Goal: Task Accomplishment & Management: Manage account settings

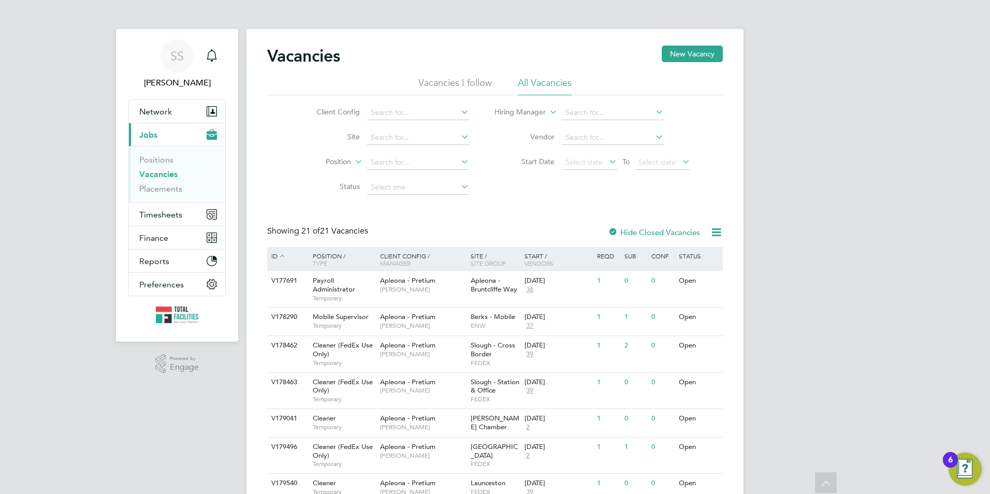
scroll to position [475, 0]
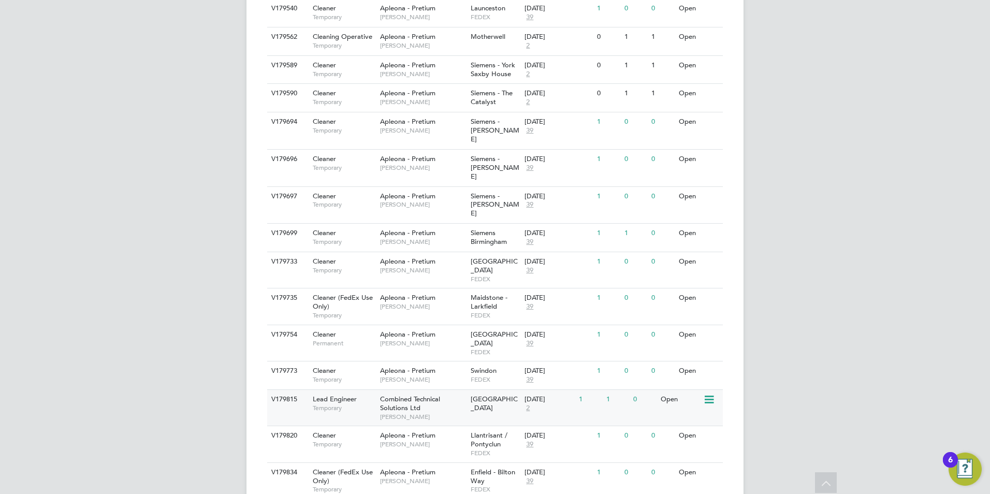
click at [371, 404] on span "Temporary" at bounding box center [344, 408] width 62 height 8
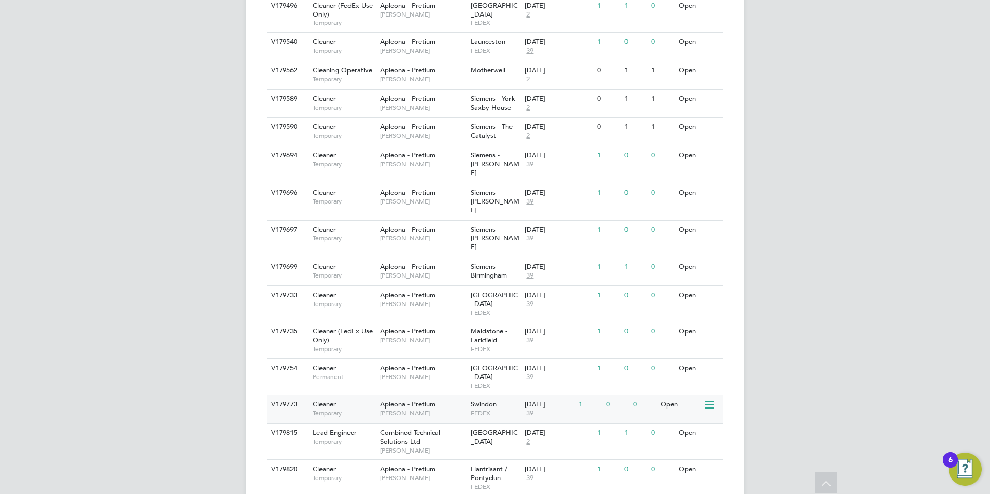
scroll to position [423, 0]
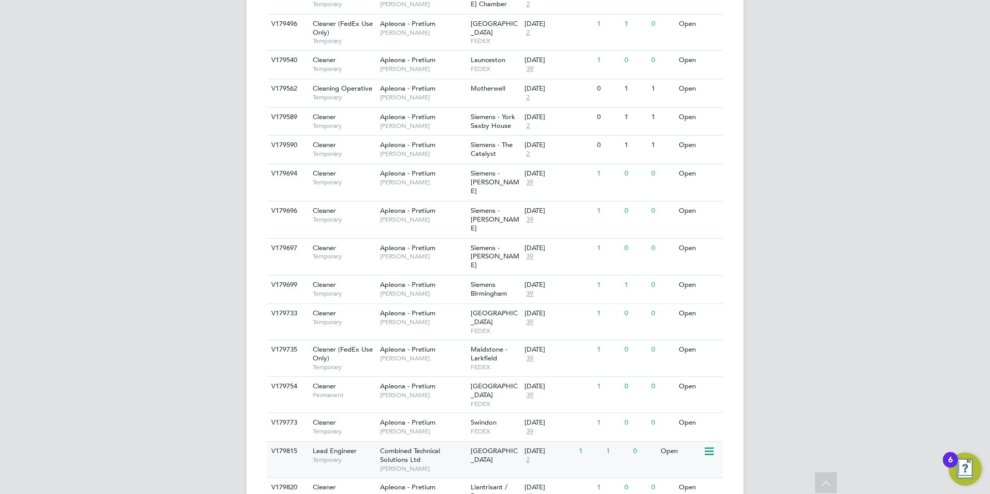
click at [397, 446] on span "Combined Technical Solutions Ltd" at bounding box center [410, 455] width 60 height 18
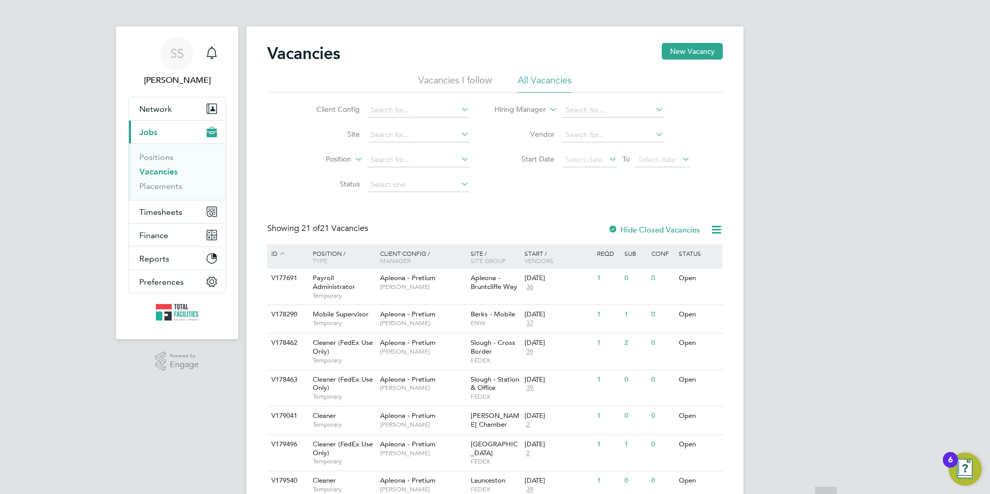
scroll to position [0, 0]
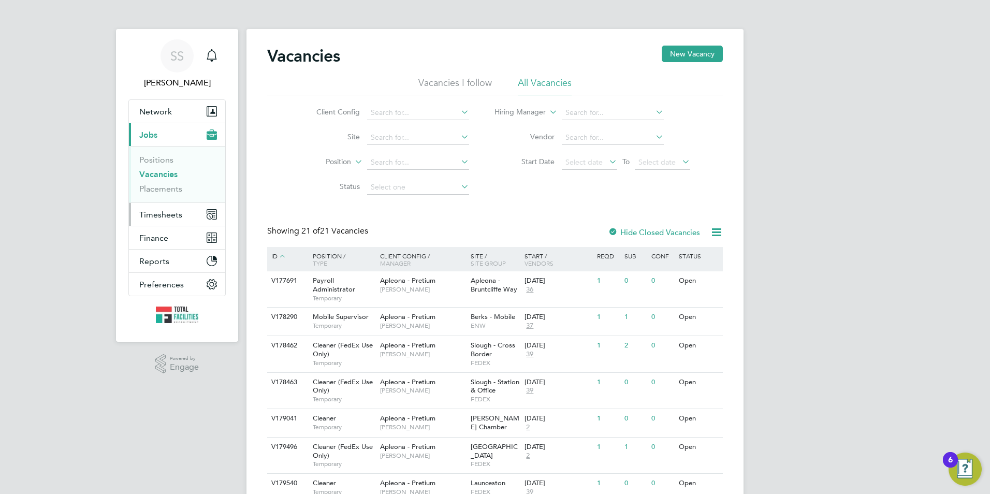
click at [160, 209] on button "Timesheets" at bounding box center [177, 214] width 96 height 23
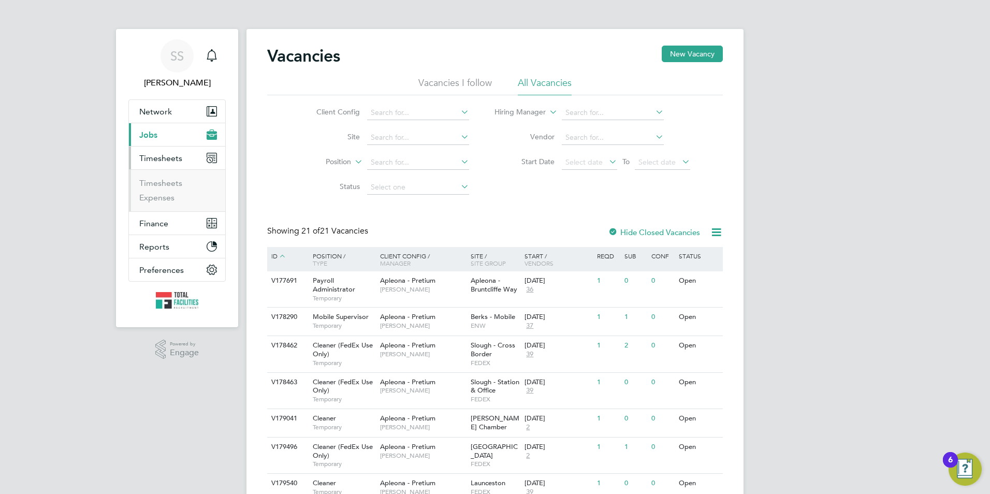
click at [145, 125] on button "Current page: Jobs" at bounding box center [177, 134] width 96 height 23
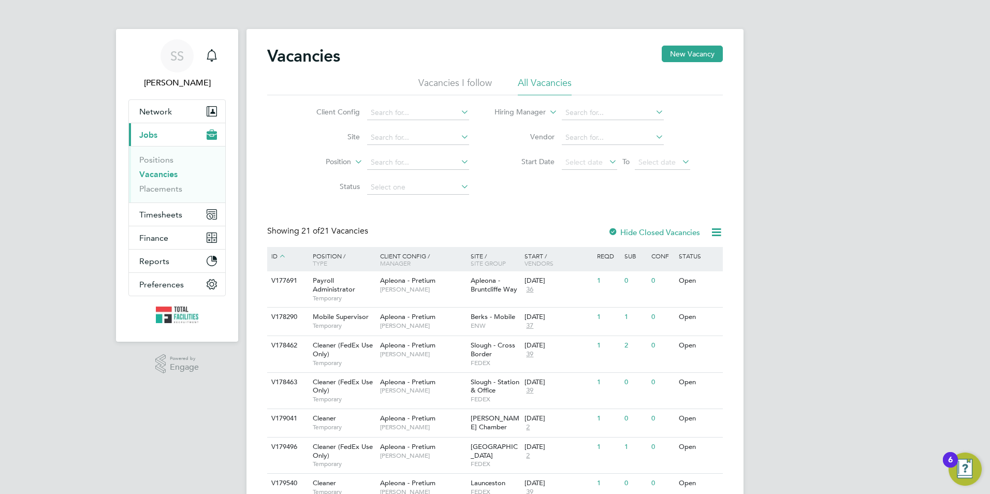
click at [154, 172] on link "Vacancies" at bounding box center [158, 174] width 38 height 10
click at [151, 213] on span "Timesheets" at bounding box center [160, 215] width 43 height 10
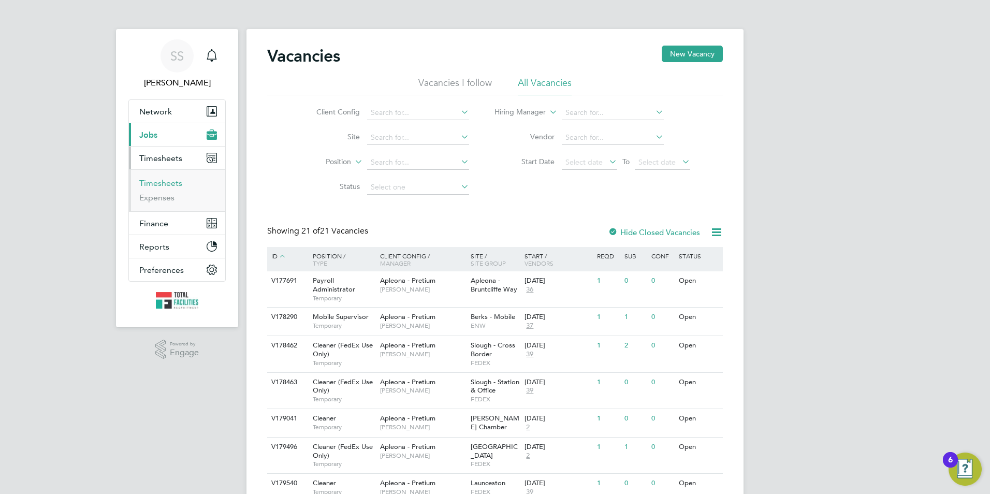
click at [147, 184] on link "Timesheets" at bounding box center [160, 183] width 43 height 10
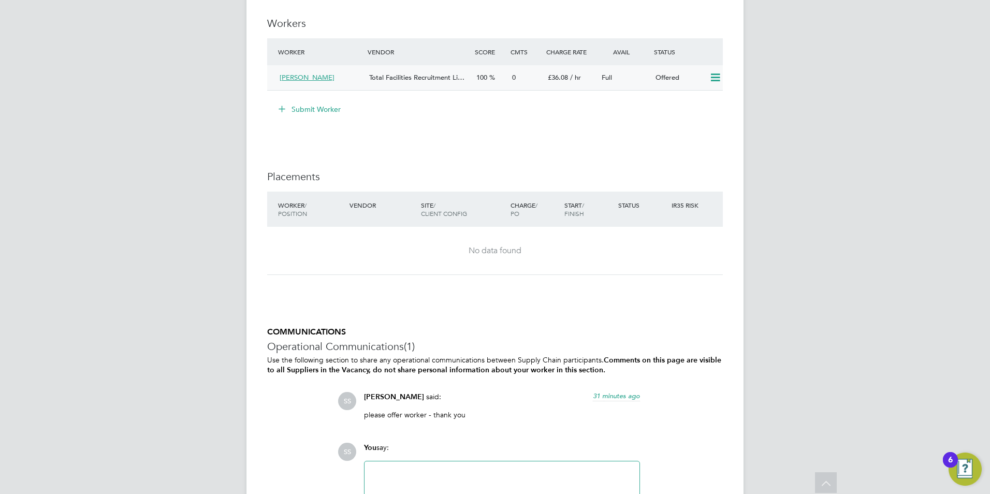
click at [717, 77] on icon at bounding box center [715, 78] width 13 height 8
click at [701, 99] on li "Confirm" at bounding box center [699, 100] width 39 height 14
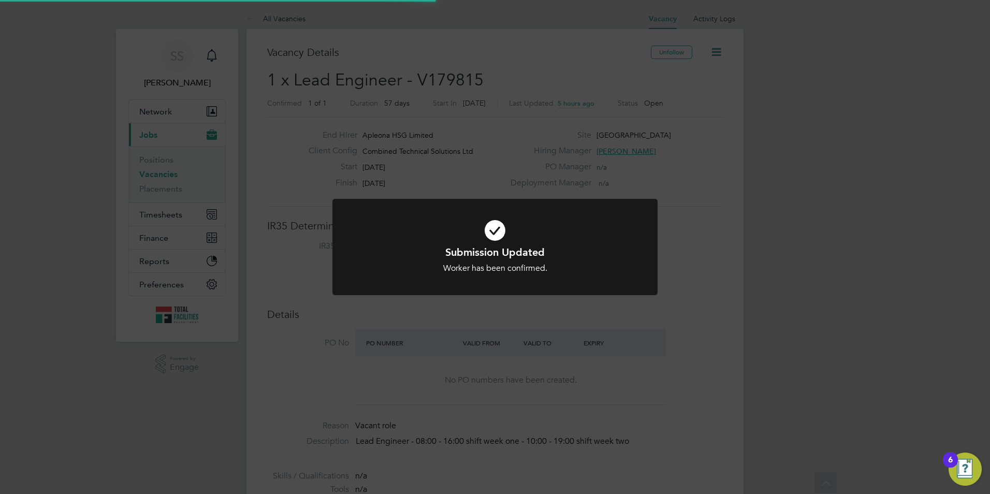
scroll to position [31, 72]
click at [509, 244] on icon at bounding box center [494, 230] width 269 height 40
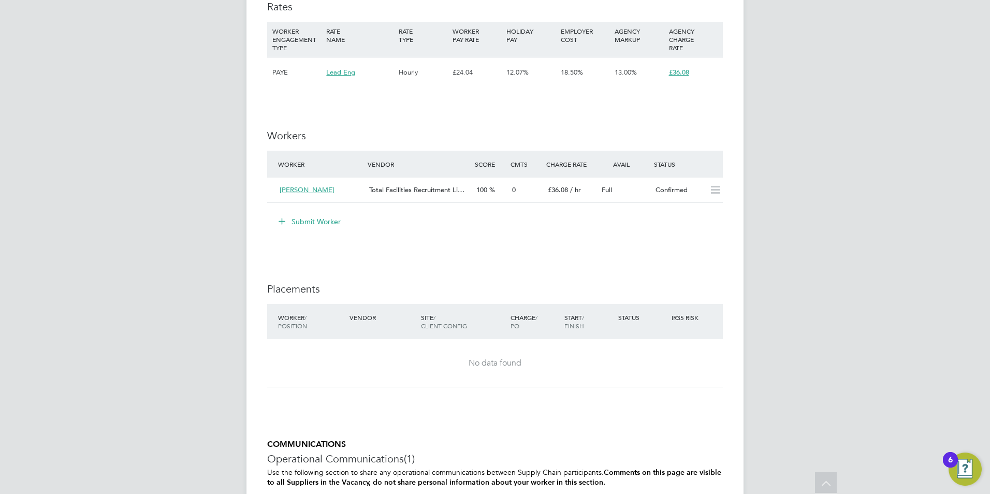
scroll to position [727, 0]
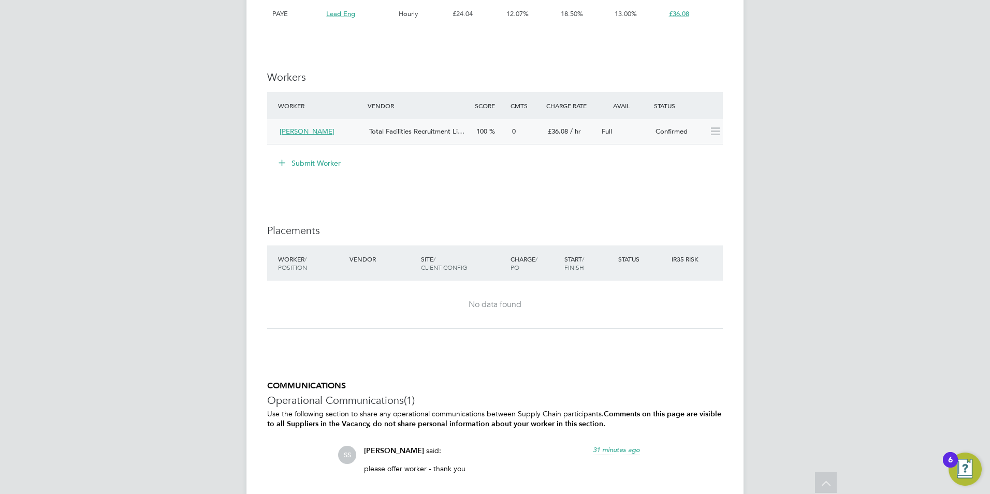
click at [453, 138] on div "Total Facilities Recruitment Li…" at bounding box center [418, 131] width 107 height 17
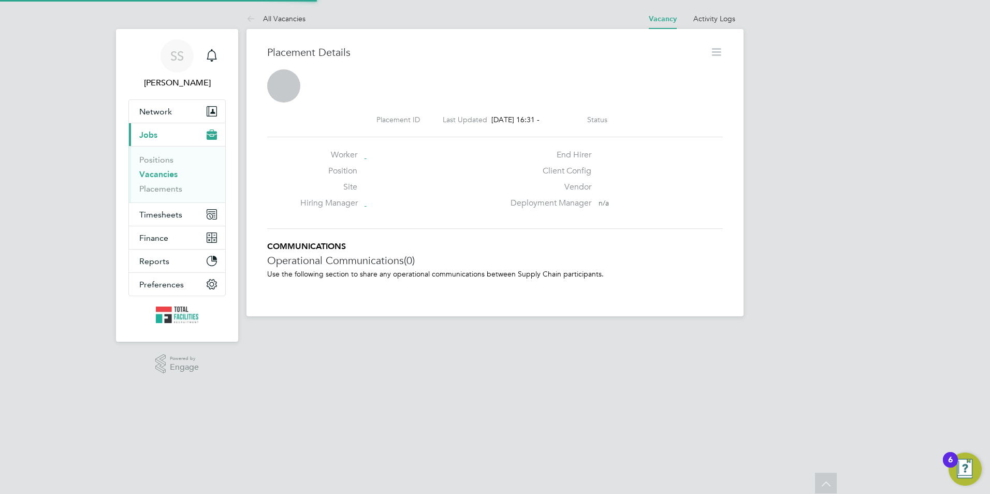
scroll to position [5, 5]
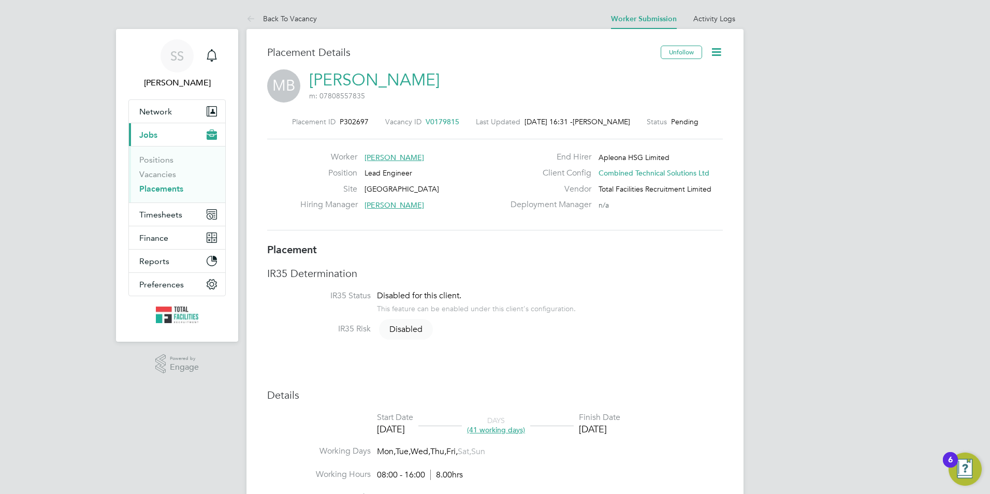
click at [433, 123] on span "V0179815" at bounding box center [443, 121] width 34 height 9
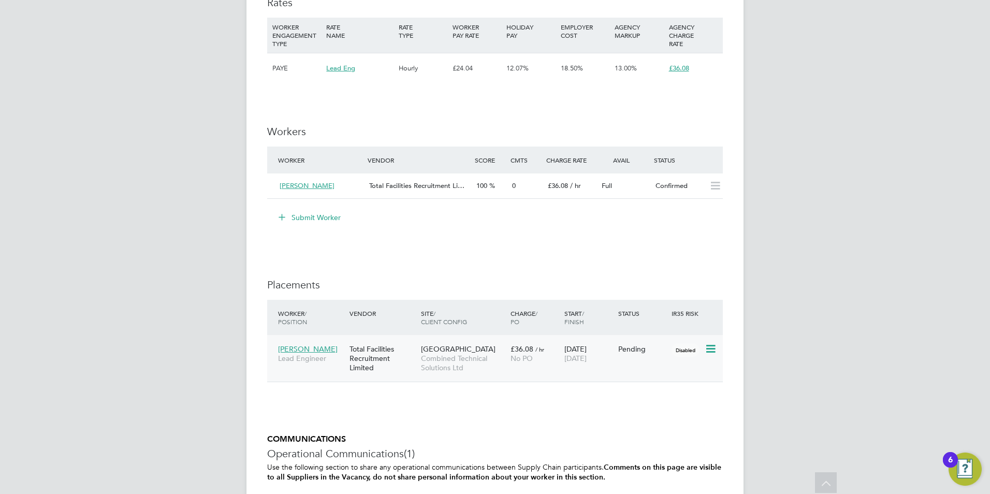
click at [715, 347] on icon at bounding box center [710, 349] width 10 height 12
click at [663, 414] on li "Start" at bounding box center [679, 413] width 74 height 14
type input "[PERSON_NAME]"
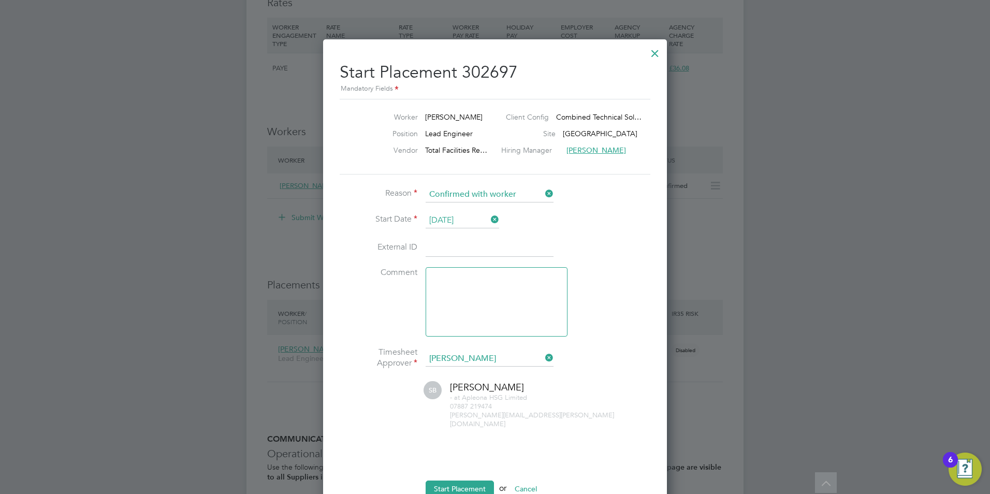
click at [452, 247] on input at bounding box center [490, 248] width 128 height 19
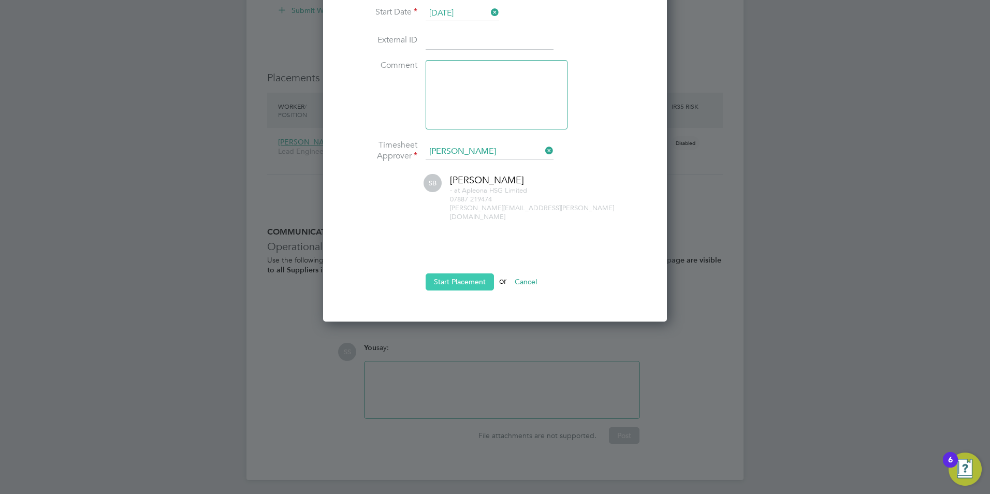
click at [461, 273] on button "Start Placement" at bounding box center [460, 281] width 68 height 17
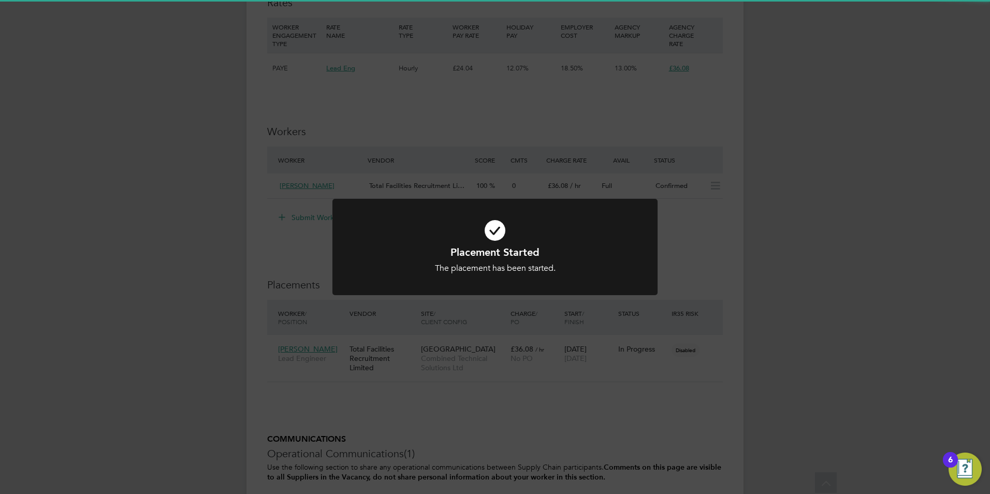
click at [464, 261] on div "Placement Started The placement has been started. Cancel Okay" at bounding box center [494, 259] width 269 height 28
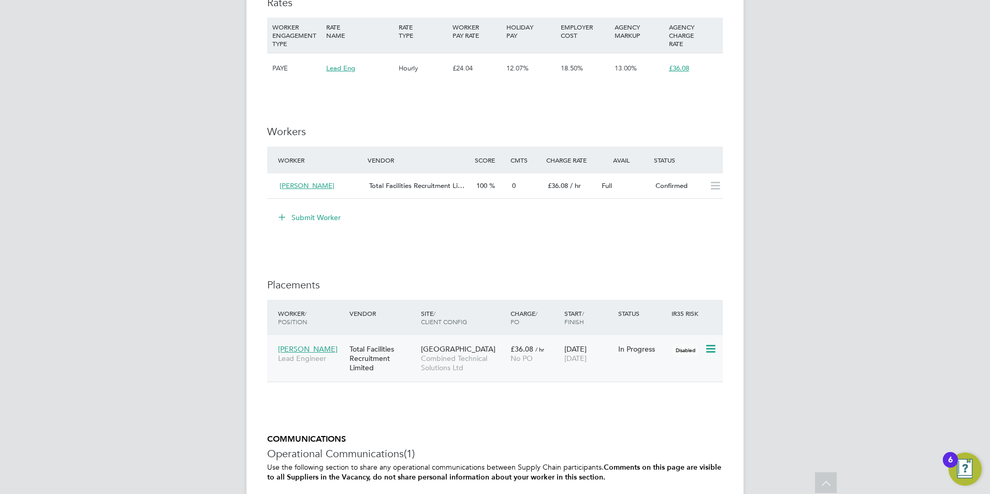
click at [442, 354] on span "Combined Technical Solutions Ltd" at bounding box center [463, 363] width 84 height 19
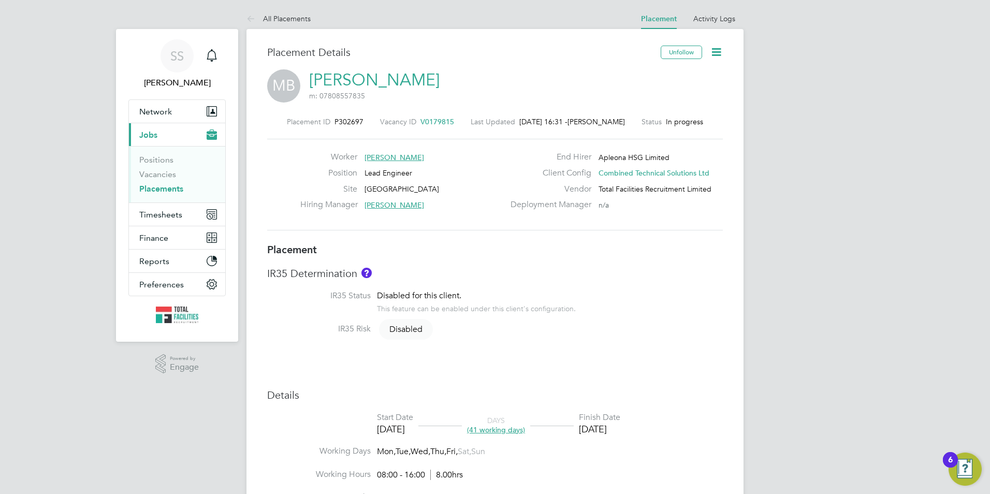
click at [719, 49] on icon at bounding box center [716, 52] width 13 height 13
click at [466, 84] on div "MB Mitchell Bennett m: 07808557835" at bounding box center [495, 86] width 456 height 35
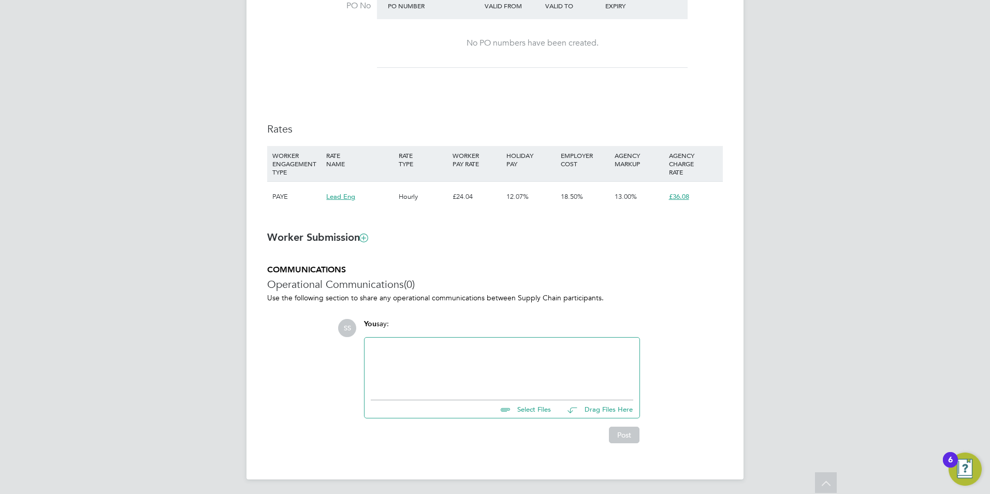
drag, startPoint x: 819, startPoint y: 265, endPoint x: 785, endPoint y: 244, distance: 39.5
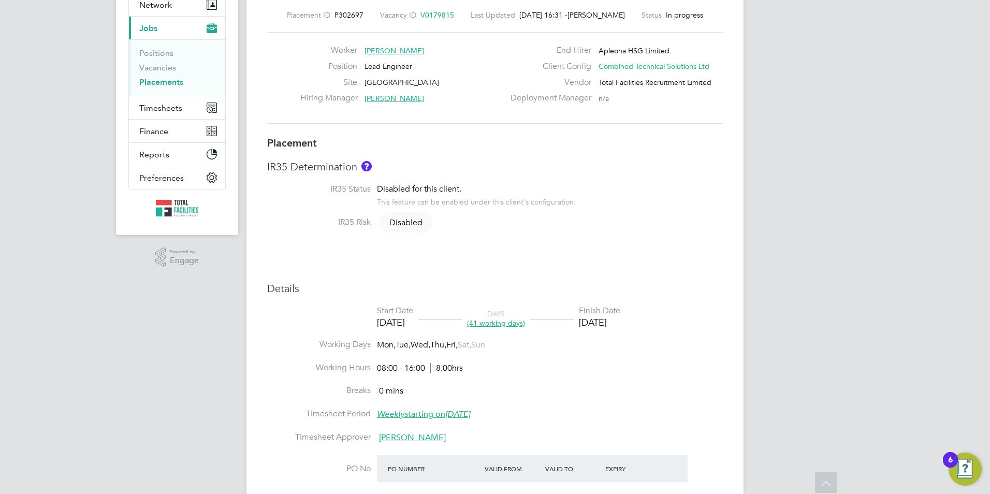
scroll to position [52, 0]
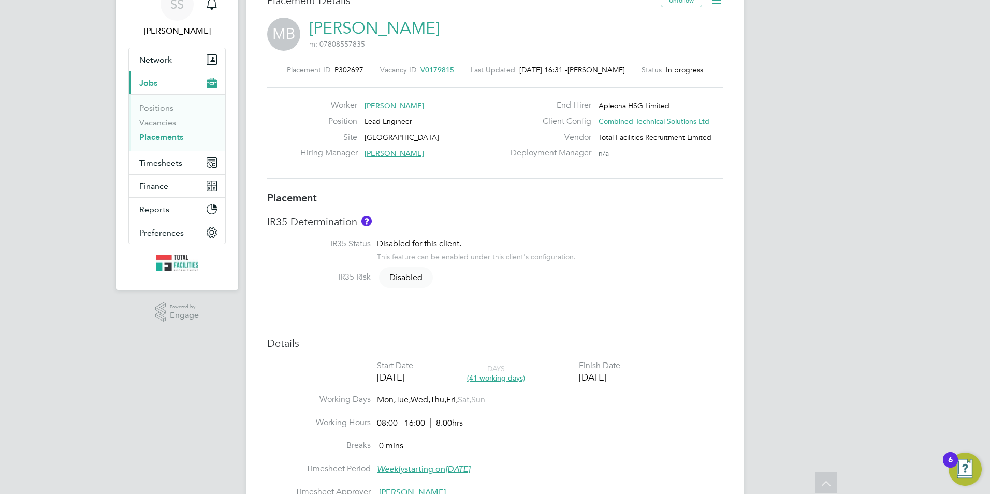
click at [557, 221] on h3 "IR35 Determination" at bounding box center [495, 221] width 456 height 13
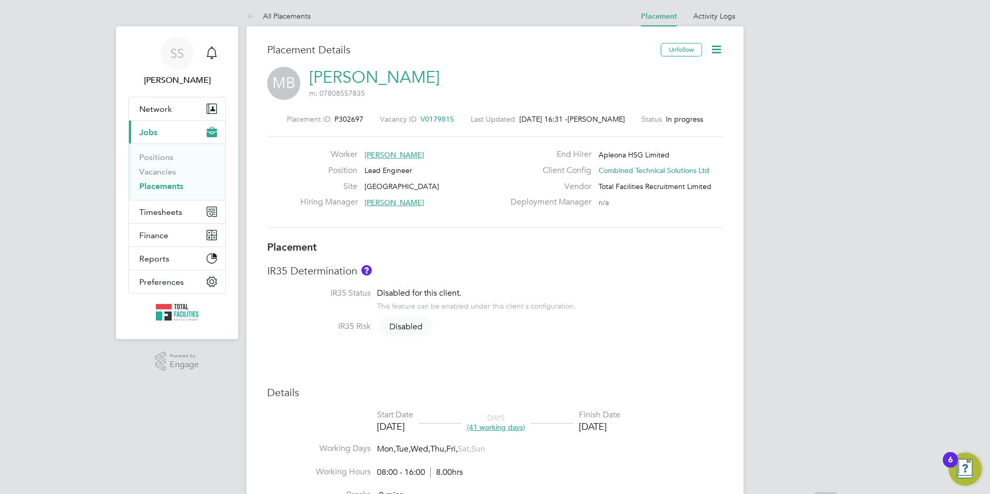
scroll to position [0, 0]
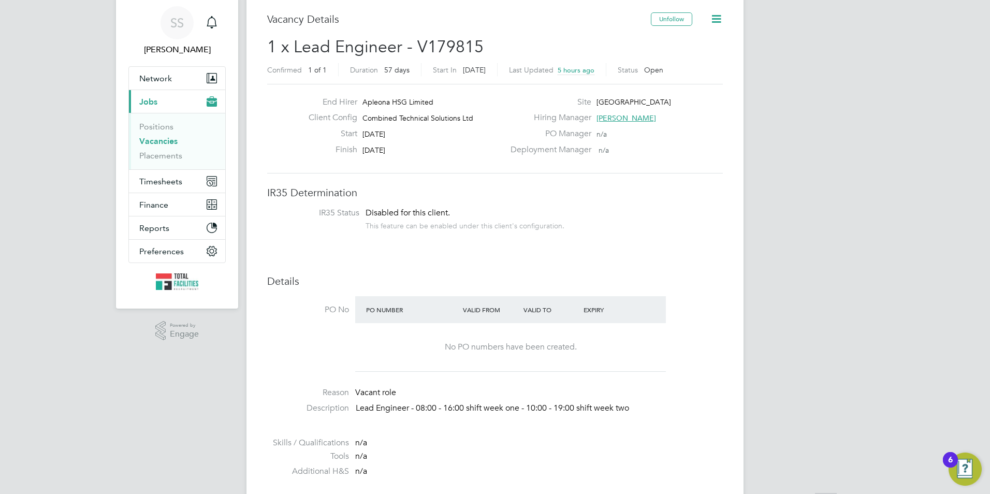
scroll to position [52, 0]
